Goal: Complete application form

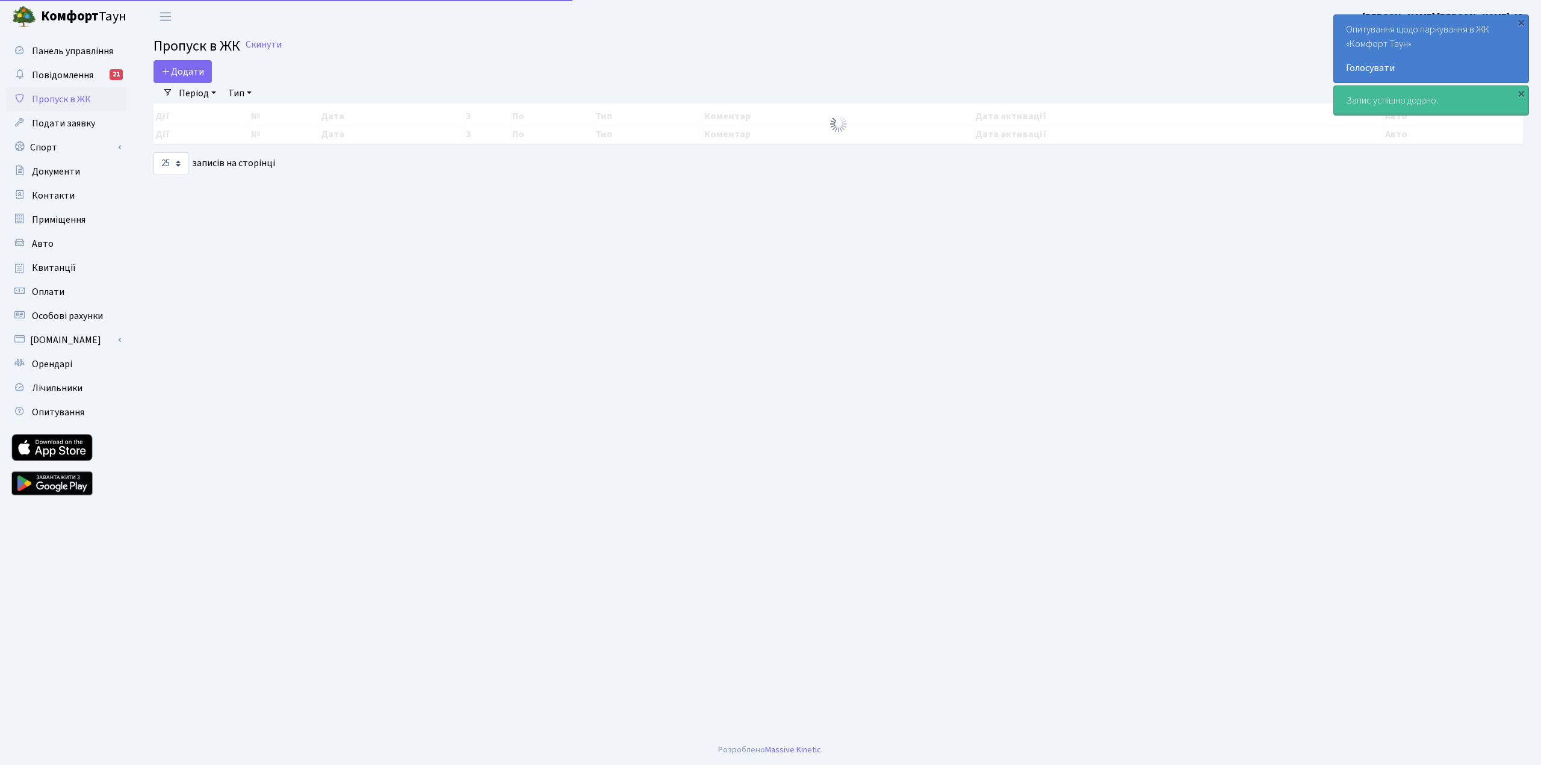
select select "25"
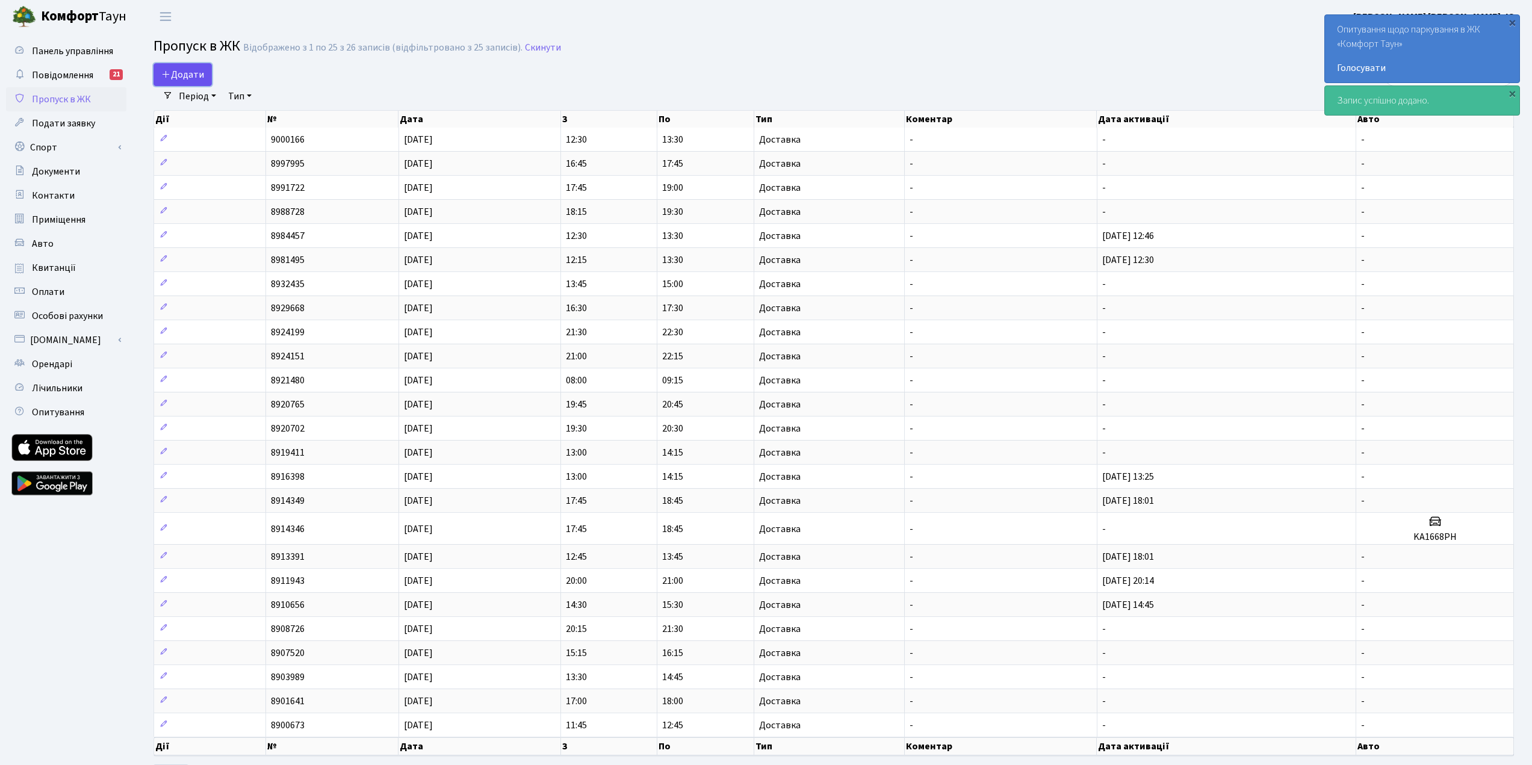
click at [204, 76] on link "Додати" at bounding box center [182, 74] width 58 height 23
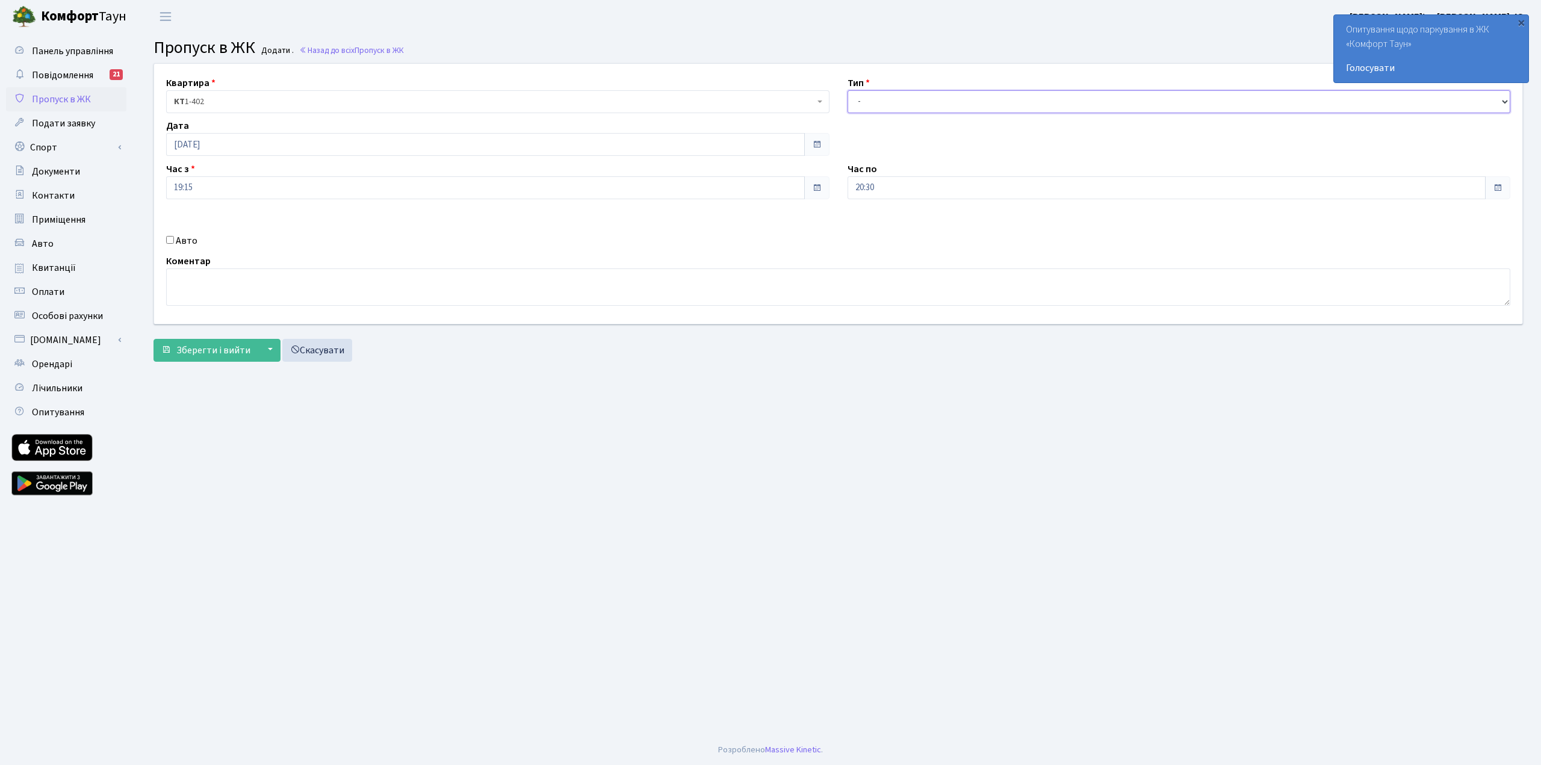
click at [935, 105] on select "- Доставка Таксі Гості Сервіс" at bounding box center [1178, 101] width 663 height 23
select select "1"
click at [847, 90] on select "- Доставка Таксі Гості Сервіс" at bounding box center [1178, 101] width 663 height 23
click at [210, 352] on span "Зберегти і вийти" at bounding box center [213, 350] width 74 height 13
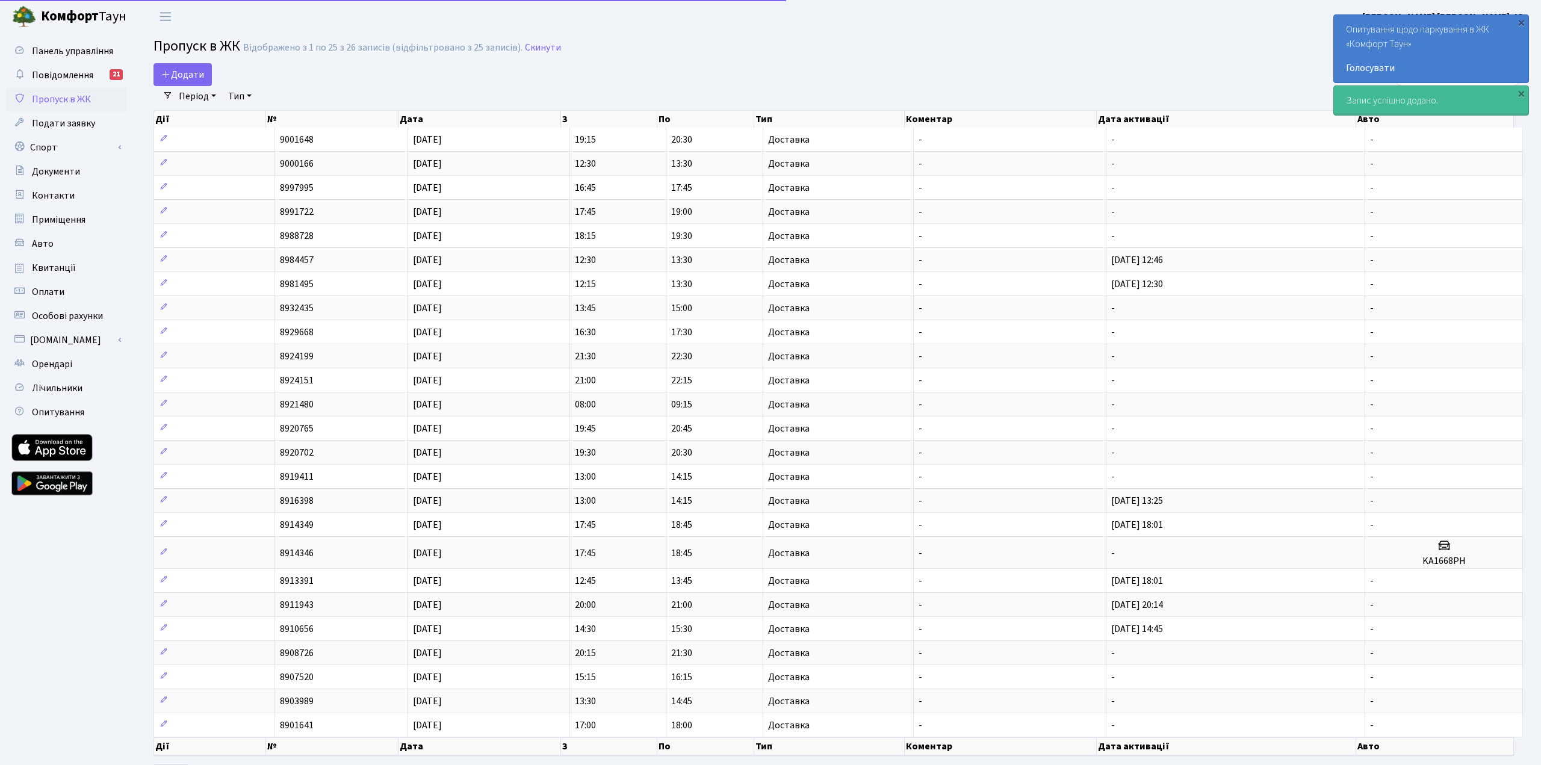
select select "25"
